Goal: Task Accomplishment & Management: Complete application form

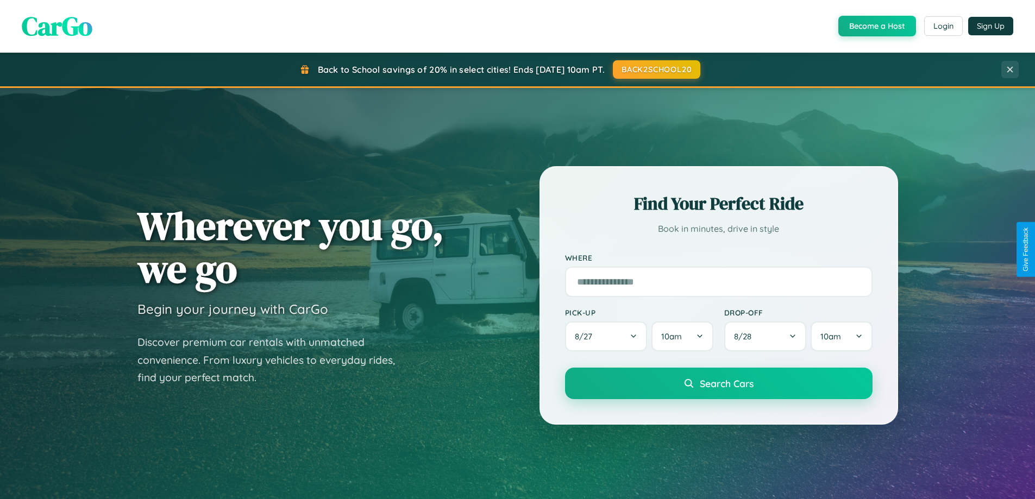
scroll to position [957, 0]
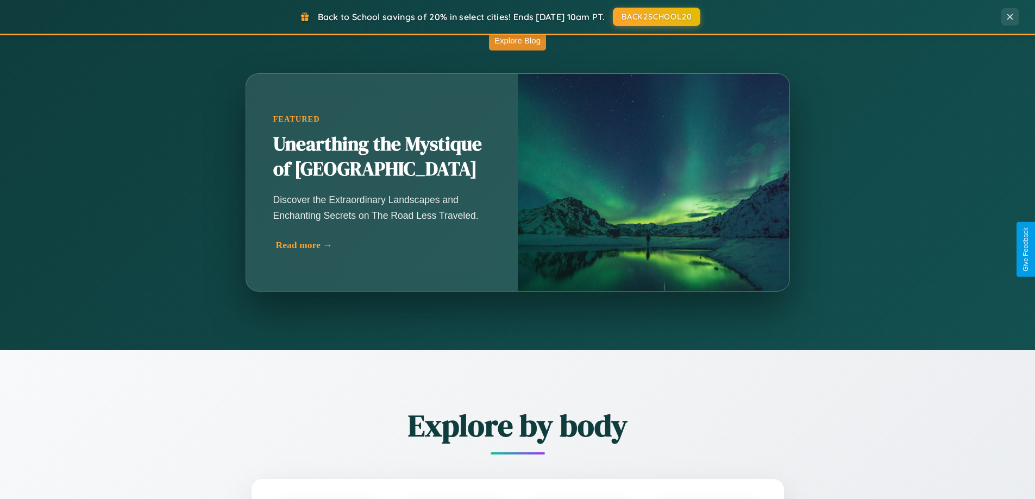
click at [383, 245] on div "Read more →" at bounding box center [384, 245] width 217 height 11
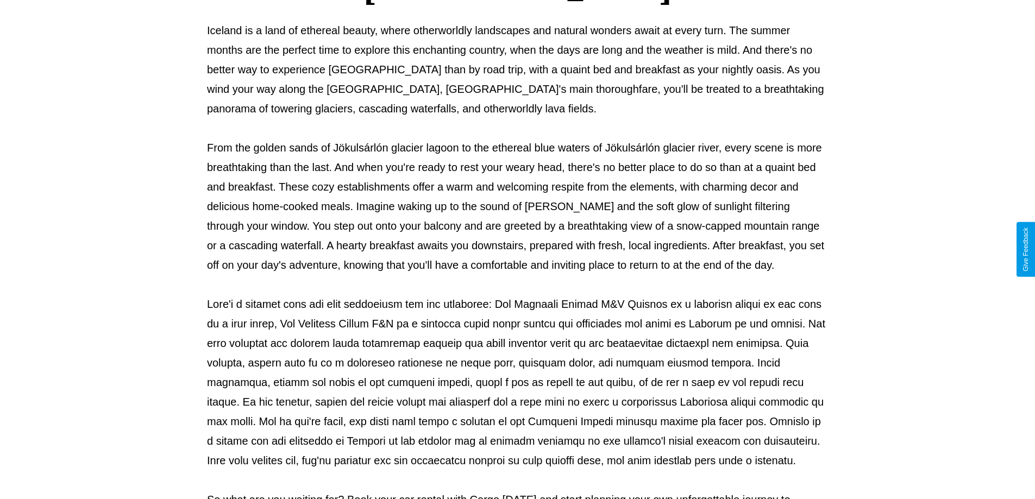
scroll to position [352, 0]
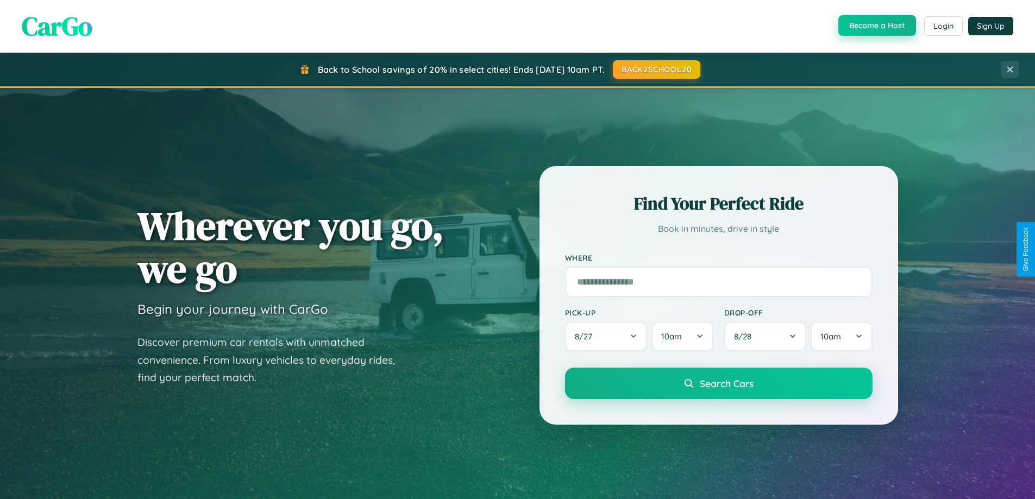
click at [876, 26] on button "Become a Host" at bounding box center [877, 25] width 78 height 21
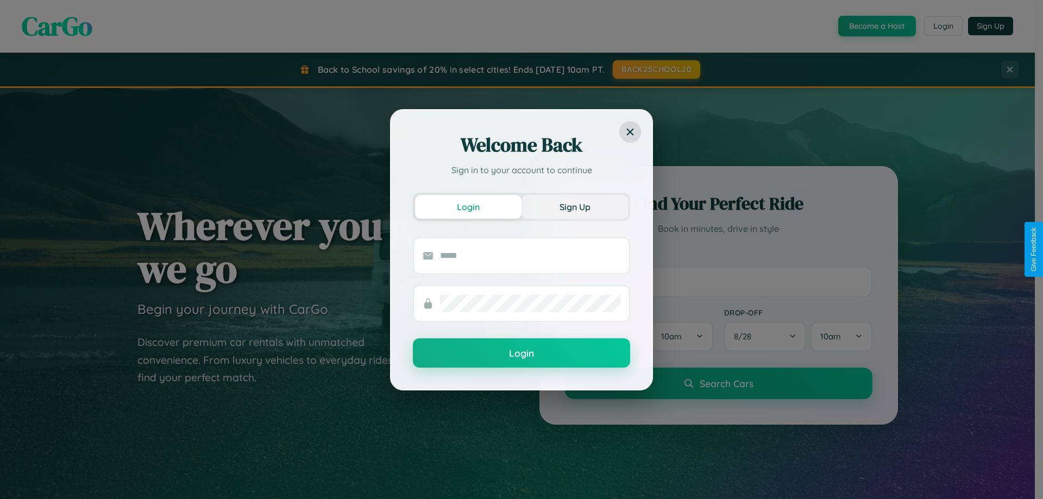
click at [575, 206] on button "Sign Up" at bounding box center [575, 207] width 106 height 24
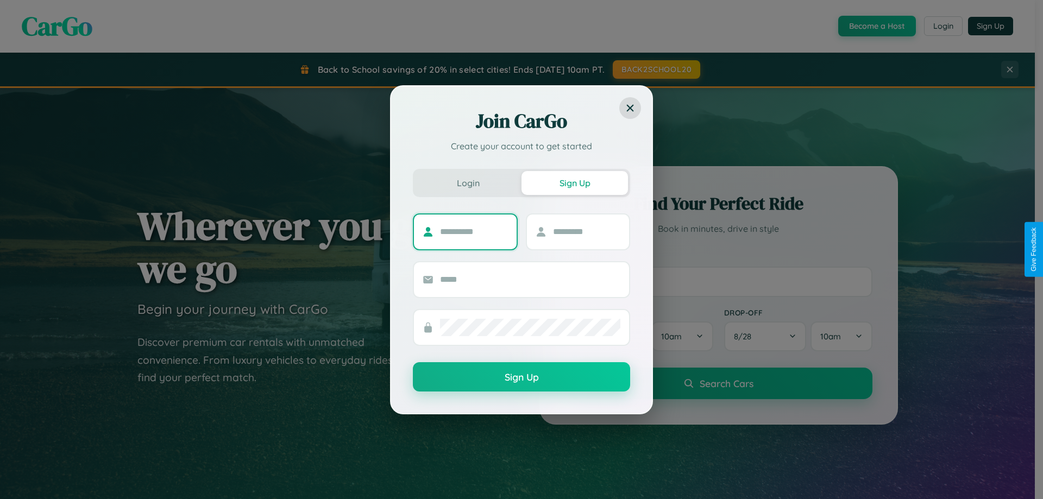
click at [474, 231] on input "text" at bounding box center [474, 231] width 68 height 17
type input "**********"
click at [586, 231] on input "text" at bounding box center [587, 231] width 68 height 17
type input "******"
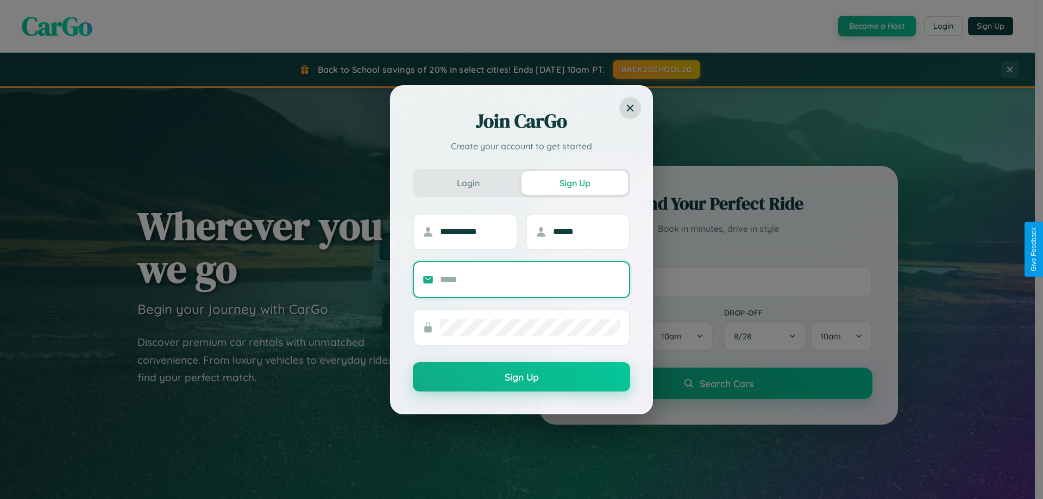
click at [530, 279] on input "text" at bounding box center [530, 279] width 180 height 17
type input "**********"
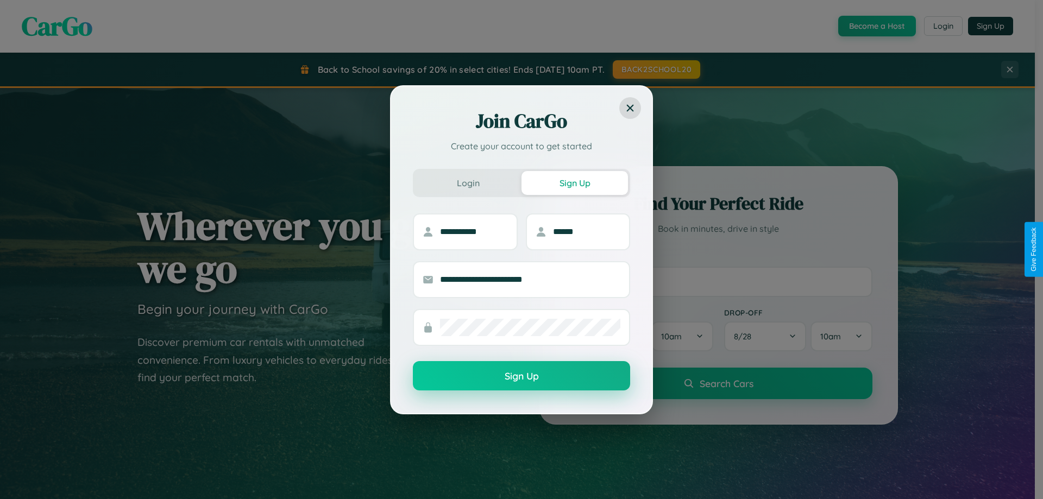
click at [522, 377] on button "Sign Up" at bounding box center [521, 375] width 217 height 29
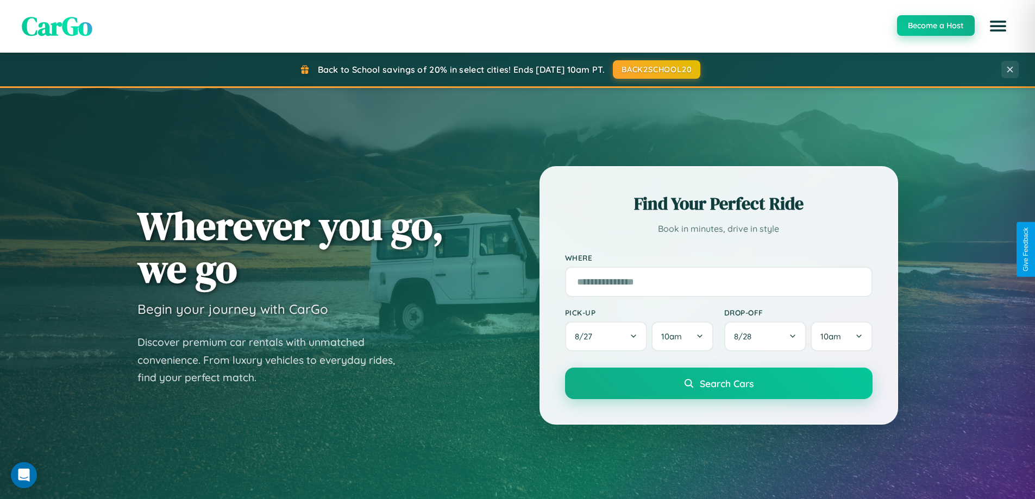
click at [935, 26] on button "Become a Host" at bounding box center [936, 25] width 78 height 21
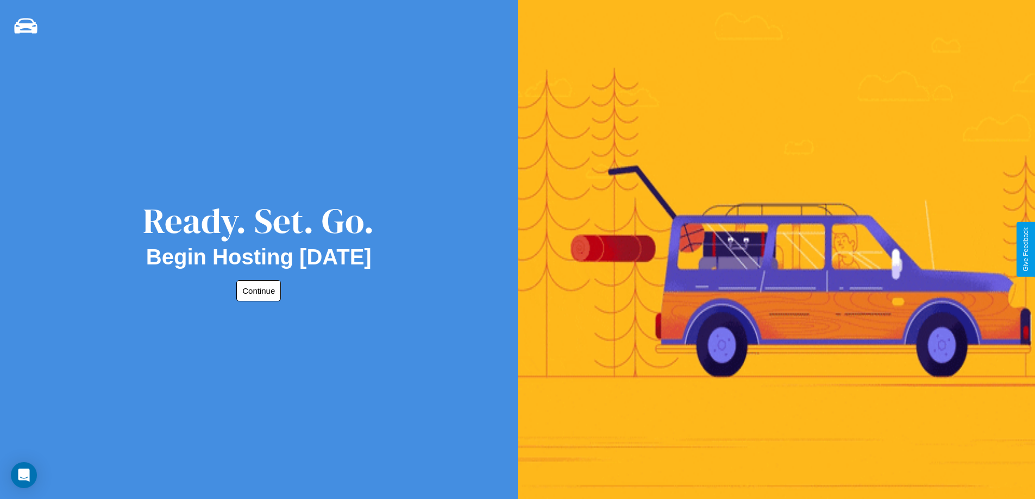
click at [256, 291] on button "Continue" at bounding box center [258, 290] width 45 height 21
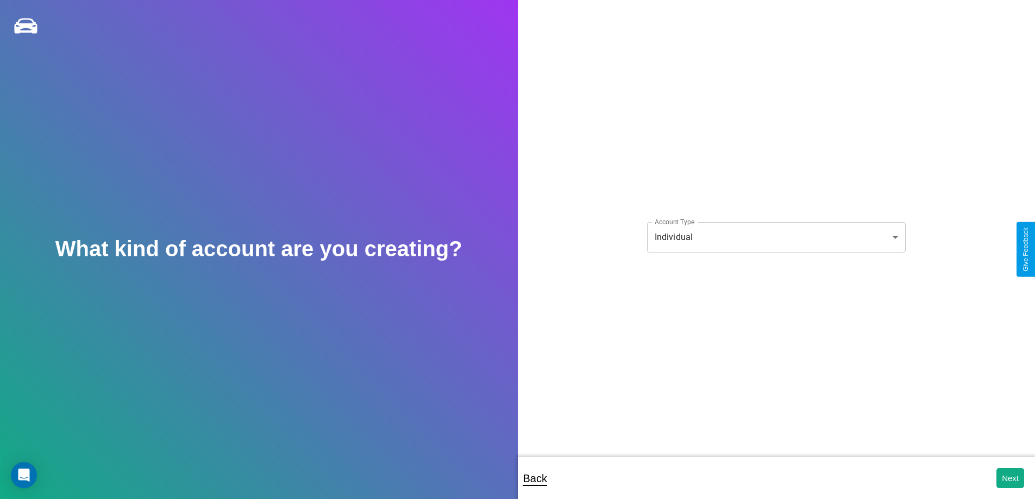
click at [776, 237] on body "**********" at bounding box center [517, 257] width 1035 height 514
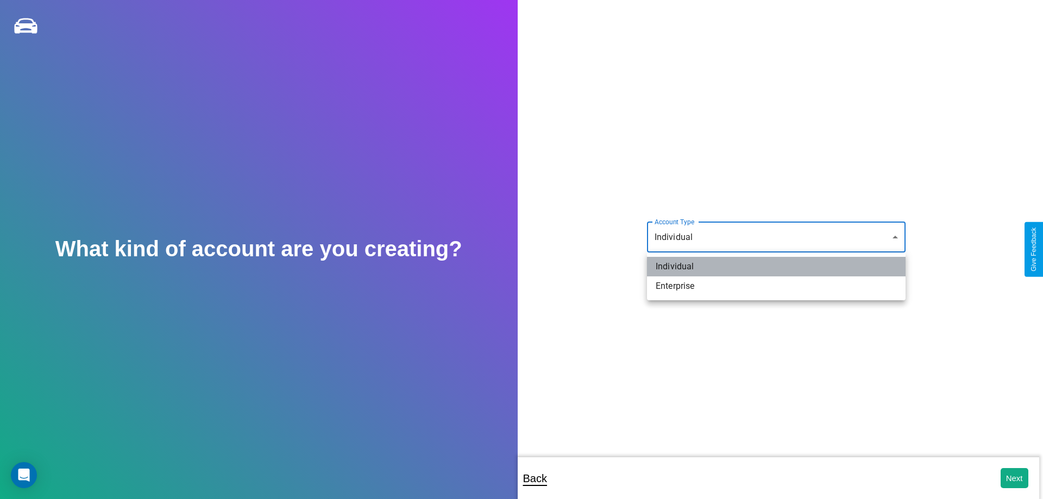
click at [776, 267] on li "Individual" at bounding box center [776, 267] width 259 height 20
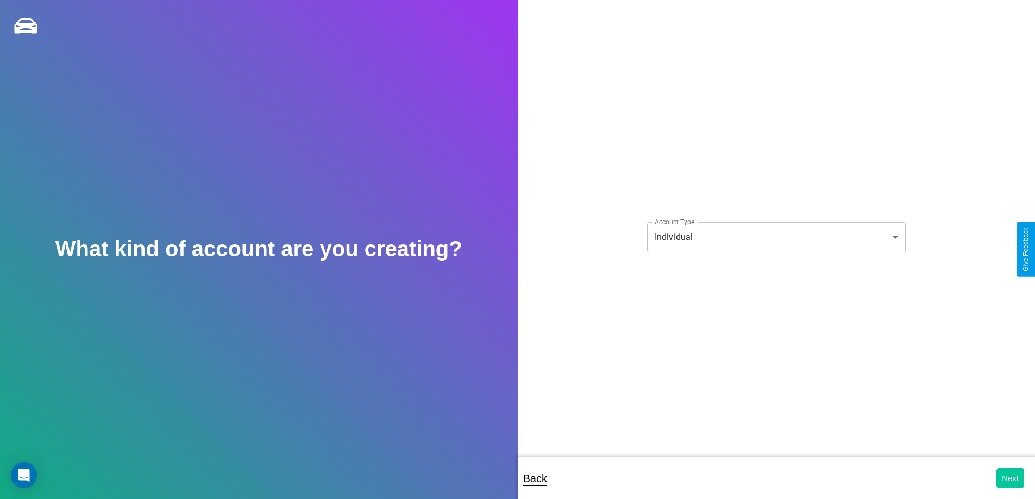
click at [1010, 478] on button "Next" at bounding box center [1010, 478] width 28 height 20
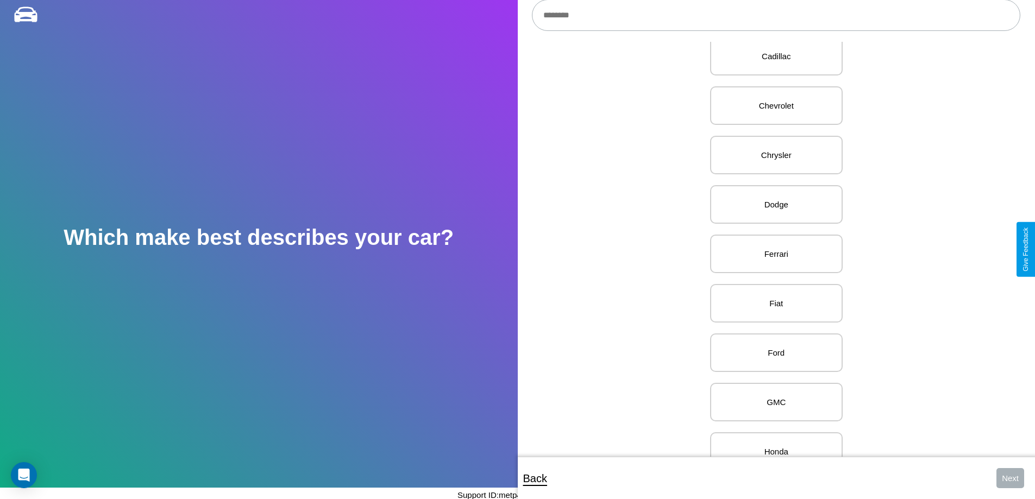
scroll to position [372, 0]
click at [772, 249] on p "Ferrari" at bounding box center [776, 249] width 109 height 15
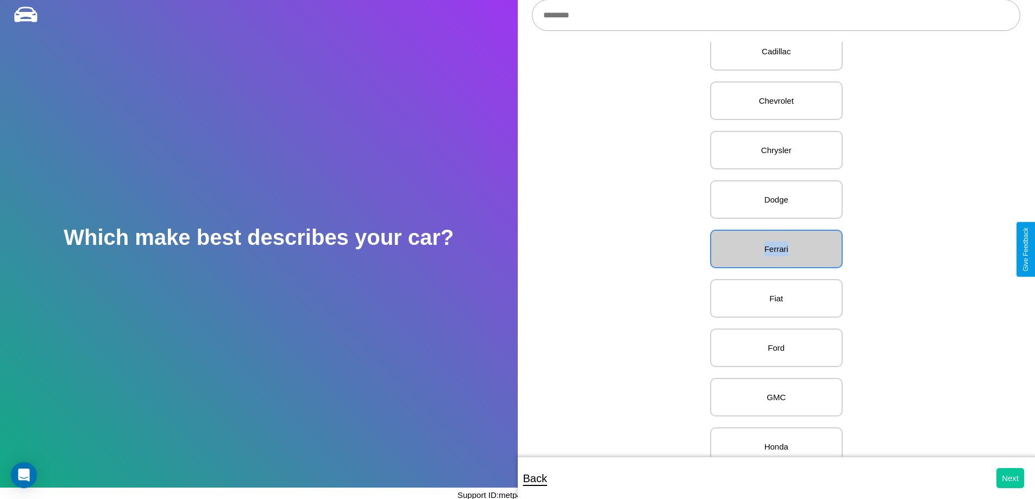
click at [1010, 478] on button "Next" at bounding box center [1010, 478] width 28 height 20
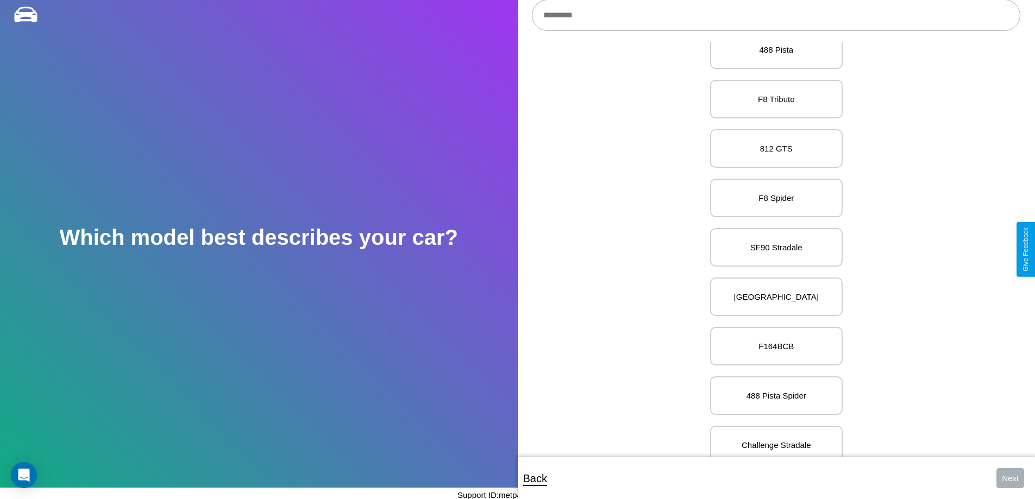
scroll to position [3486, 0]
click at [772, 249] on p "Monza SP1/SP2" at bounding box center [776, 249] width 109 height 15
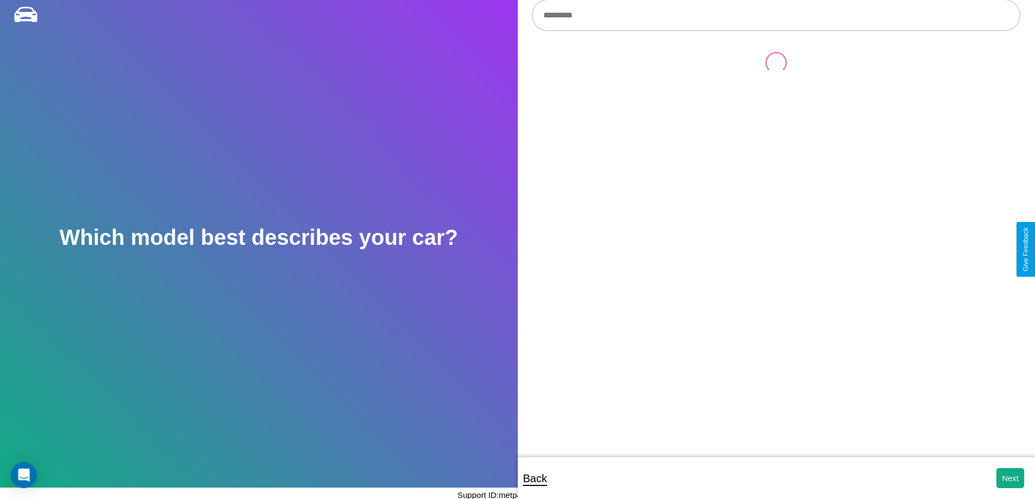
scroll to position [0, 0]
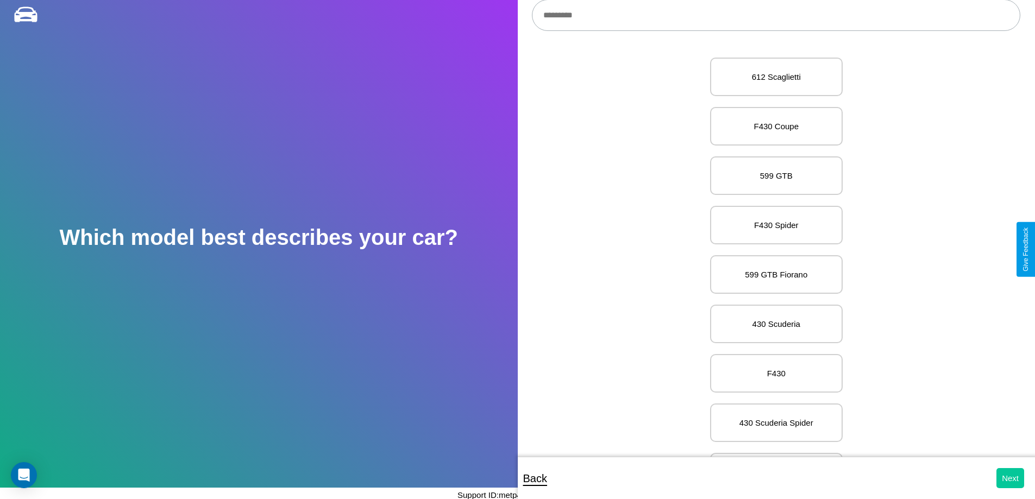
click at [1010, 478] on button "Next" at bounding box center [1010, 478] width 28 height 20
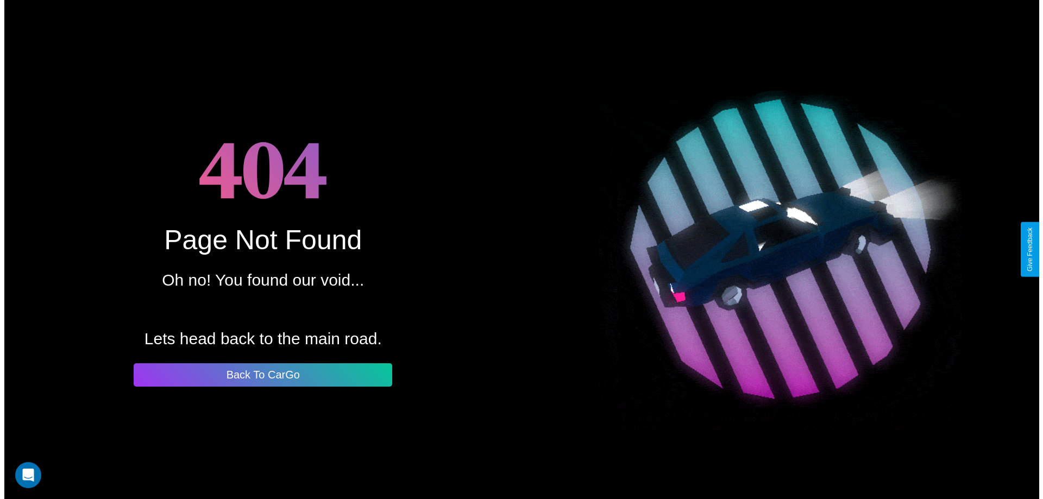
scroll to position [11, 0]
